Goal: Information Seeking & Learning: Learn about a topic

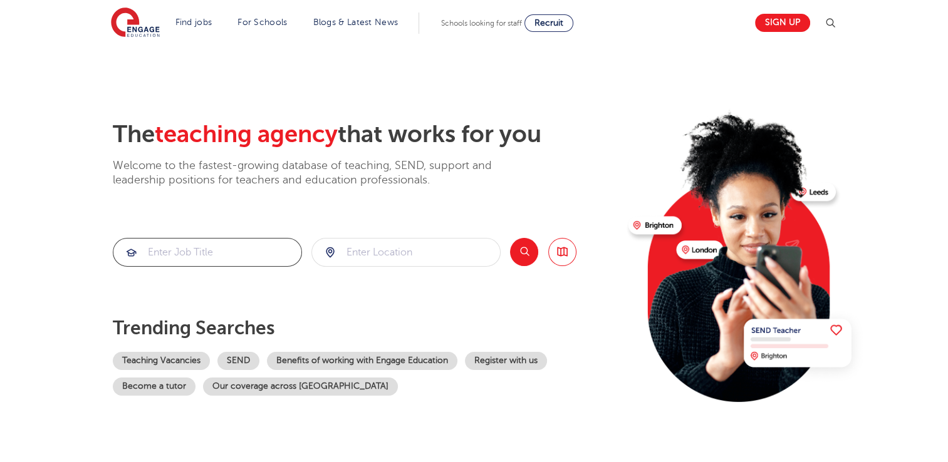
click at [195, 252] on input "search" at bounding box center [207, 253] width 188 height 28
type input "g"
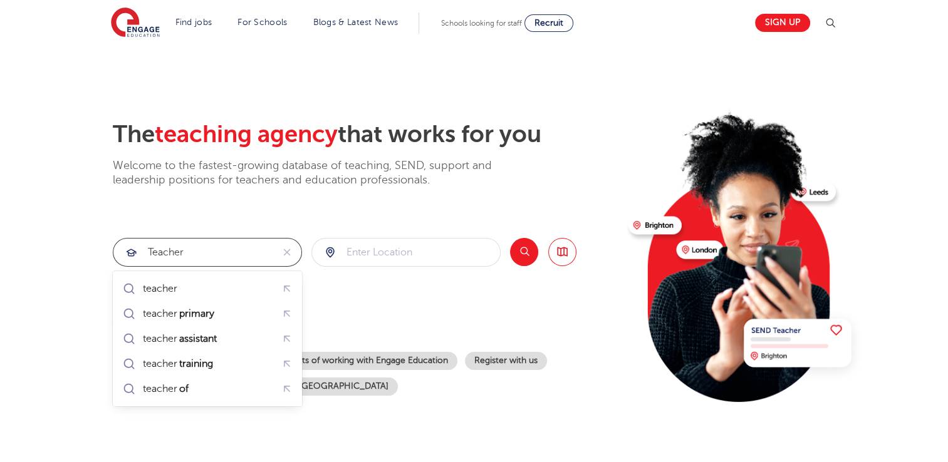
type input "teacher"
click at [341, 254] on input "search" at bounding box center [406, 253] width 188 height 28
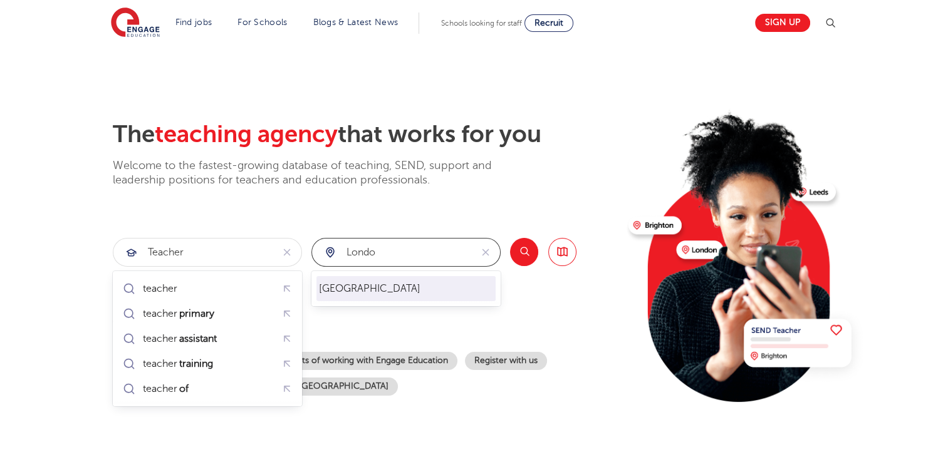
click at [353, 285] on li "London" at bounding box center [405, 288] width 179 height 25
type input "London"
click at [522, 254] on button "Search" at bounding box center [524, 252] width 28 height 28
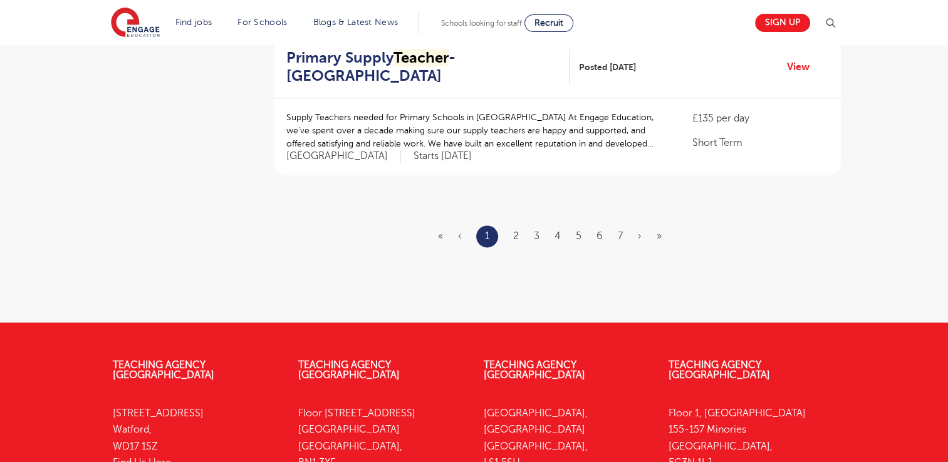
scroll to position [1595, 0]
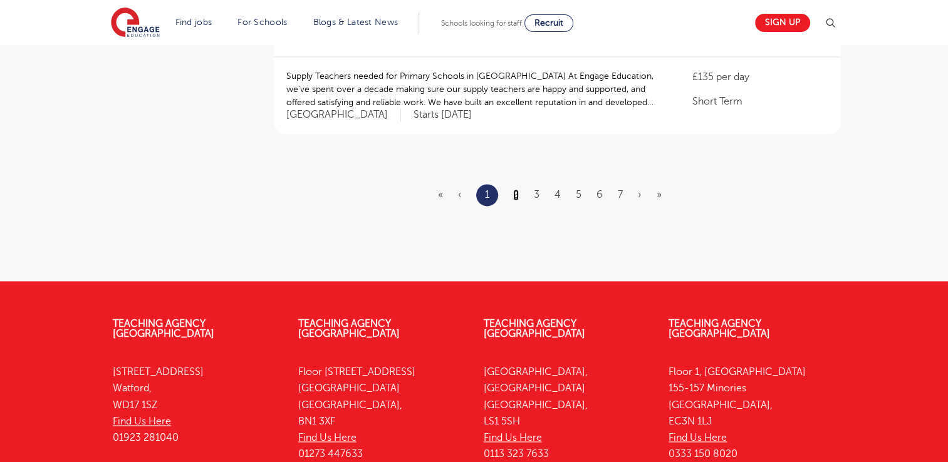
click at [515, 189] on link "2" at bounding box center [516, 194] width 6 height 11
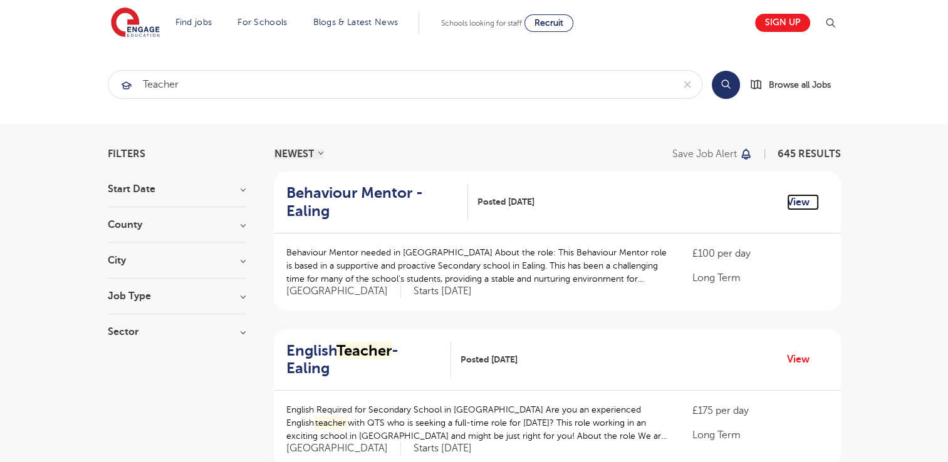
click at [799, 202] on link "View" at bounding box center [803, 202] width 32 height 16
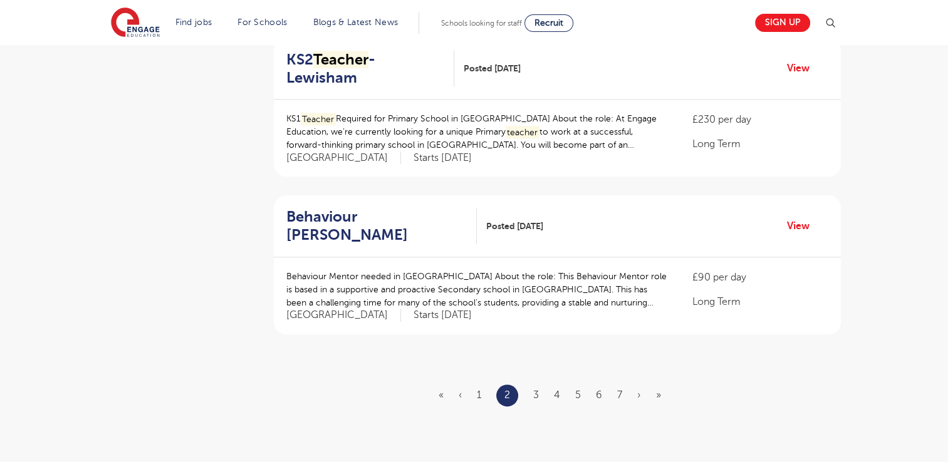
scroll to position [1449, 0]
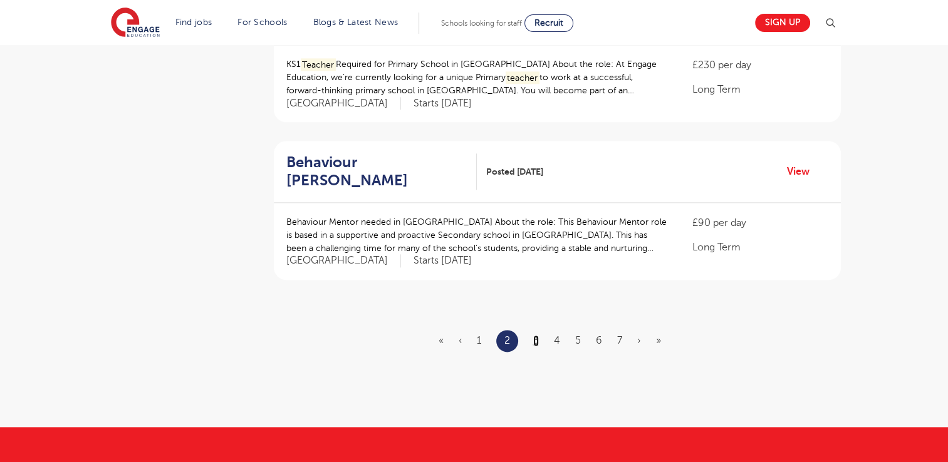
click at [536, 335] on link "3" at bounding box center [536, 340] width 6 height 11
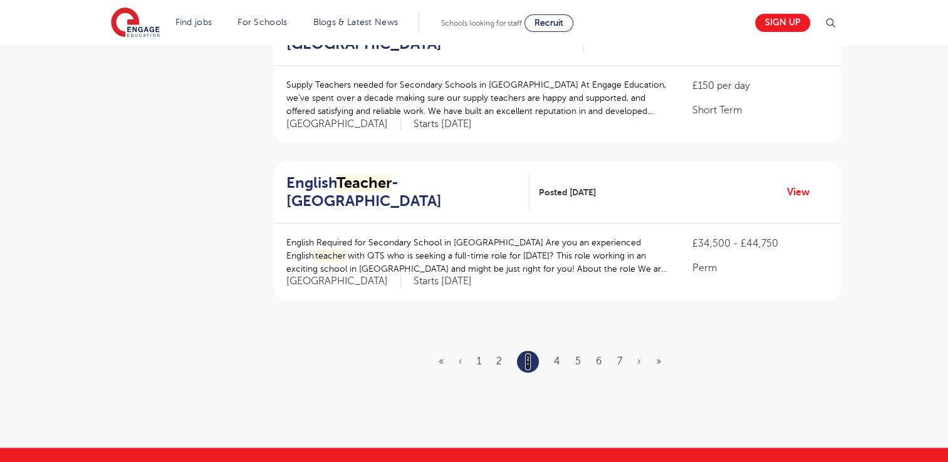
scroll to position [1495, 0]
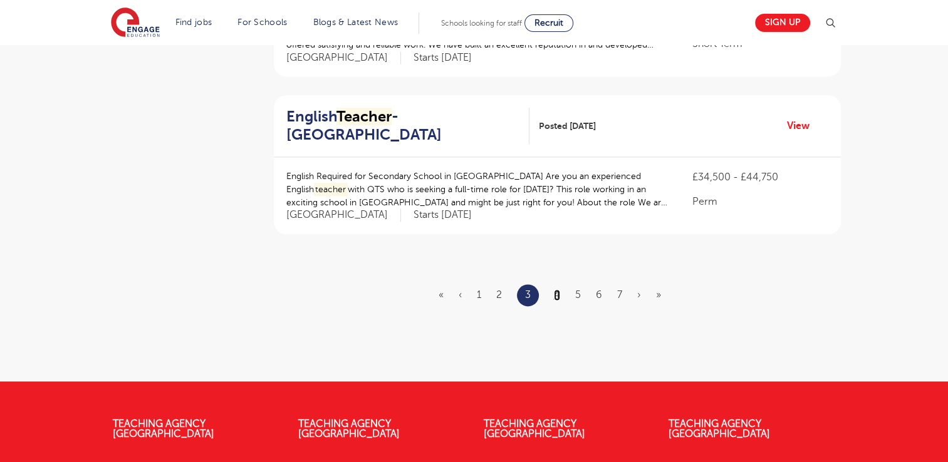
click at [557, 289] on link "4" at bounding box center [557, 294] width 6 height 11
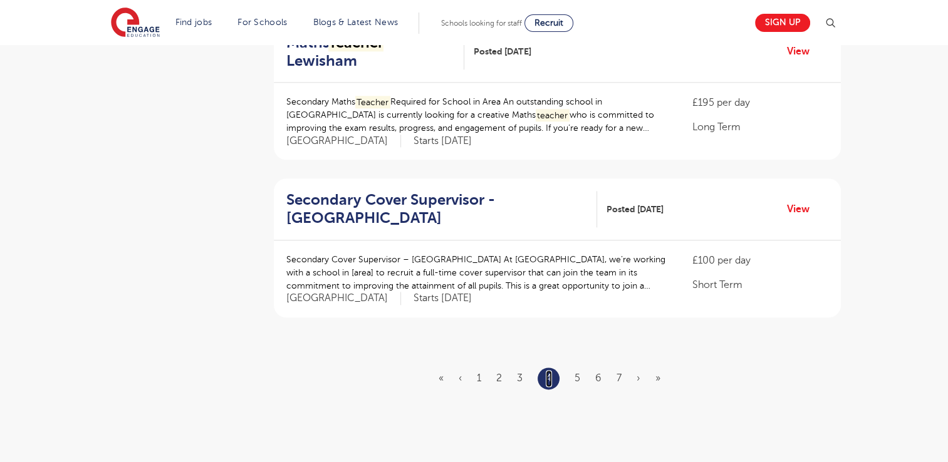
scroll to position [1419, 0]
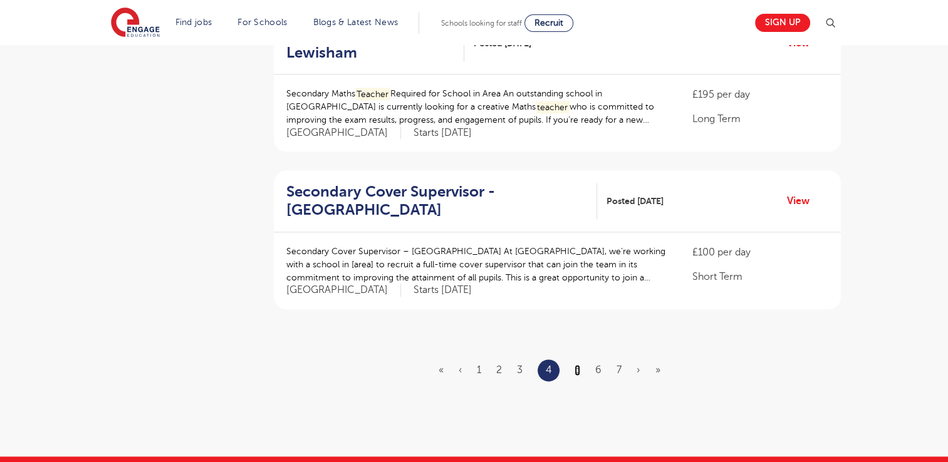
click at [578, 365] on link "5" at bounding box center [577, 370] width 6 height 11
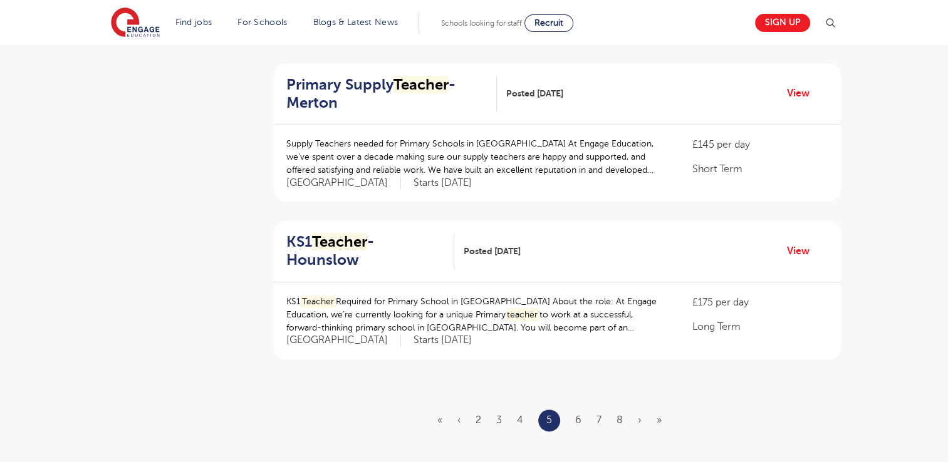
scroll to position [1386, 0]
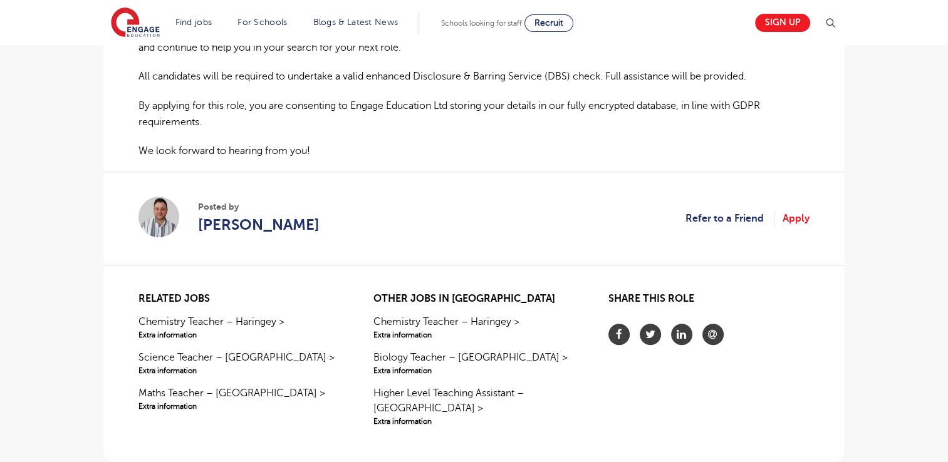
scroll to position [910, 0]
